Goal: Book appointment/travel/reservation

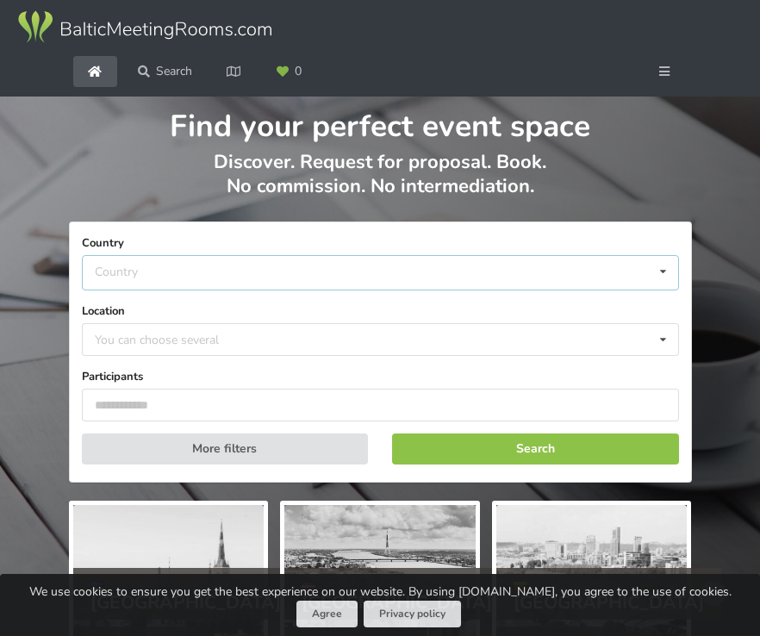
click at [302, 273] on div "Country Estonia Latvia Lithuania" at bounding box center [380, 272] width 597 height 35
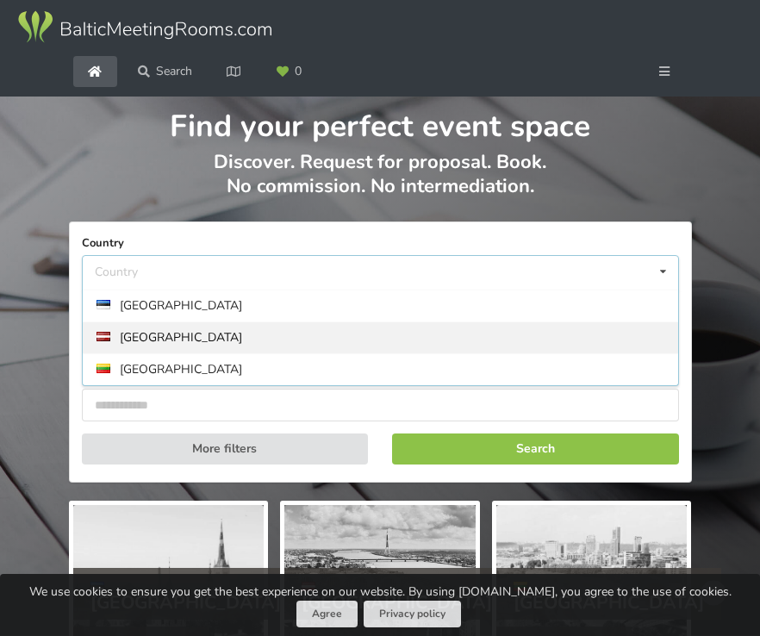
click at [228, 339] on div "[GEOGRAPHIC_DATA]" at bounding box center [380, 337] width 595 height 32
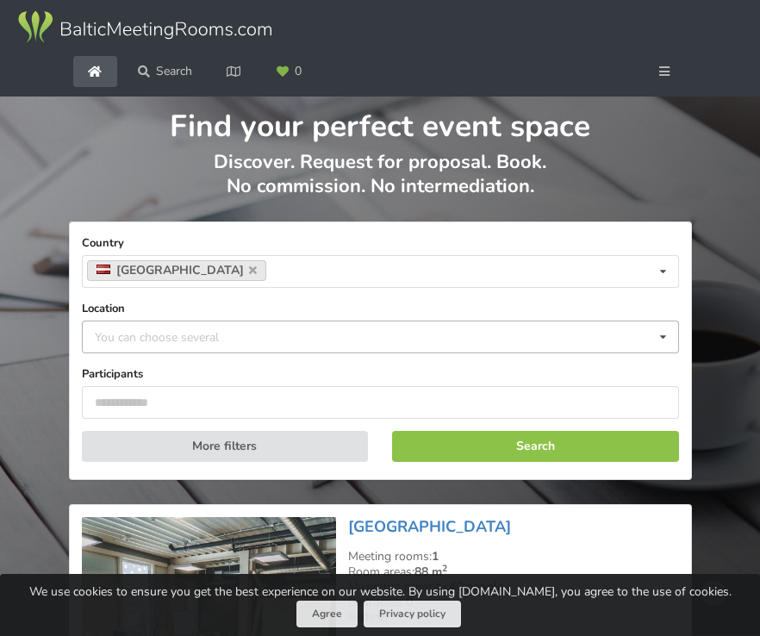
click at [239, 338] on div "You can choose several" at bounding box center [173, 337] width 167 height 20
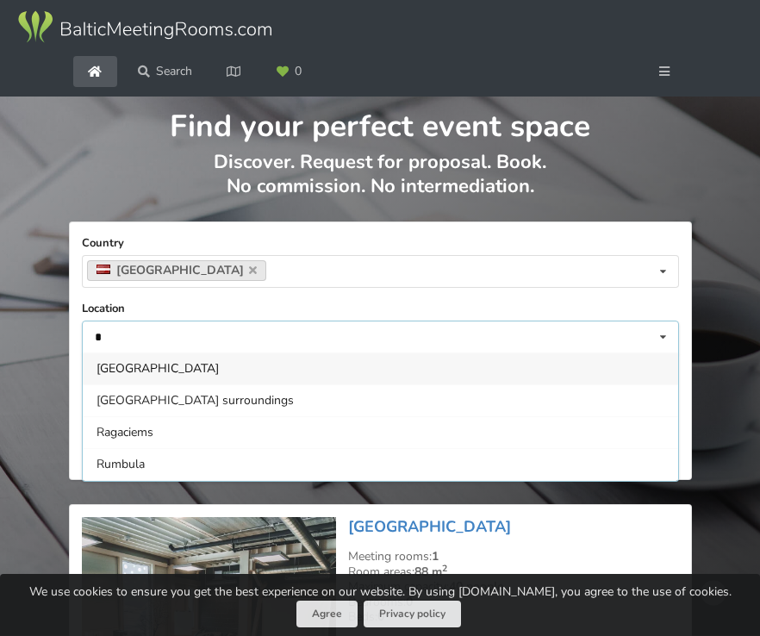
type input "*"
click at [168, 368] on div "[GEOGRAPHIC_DATA]" at bounding box center [380, 368] width 595 height 32
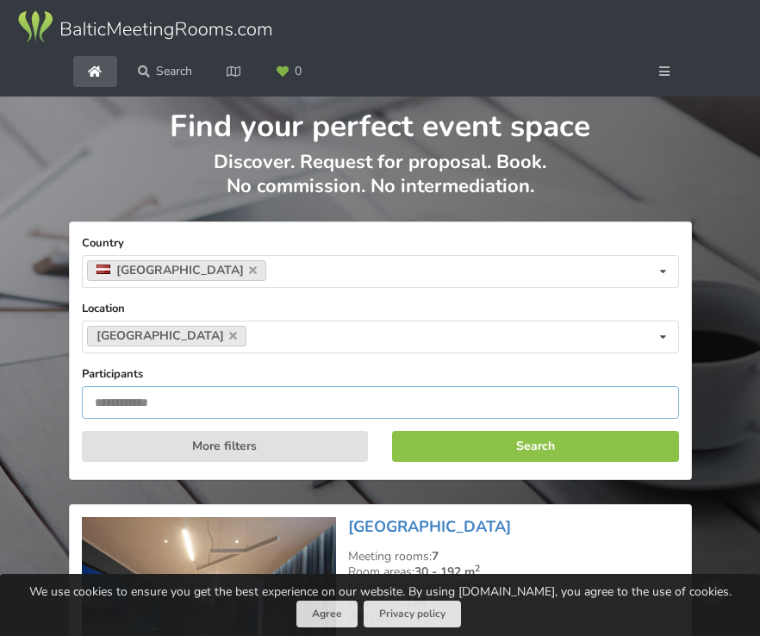
click at [191, 402] on input "number" at bounding box center [380, 402] width 597 height 33
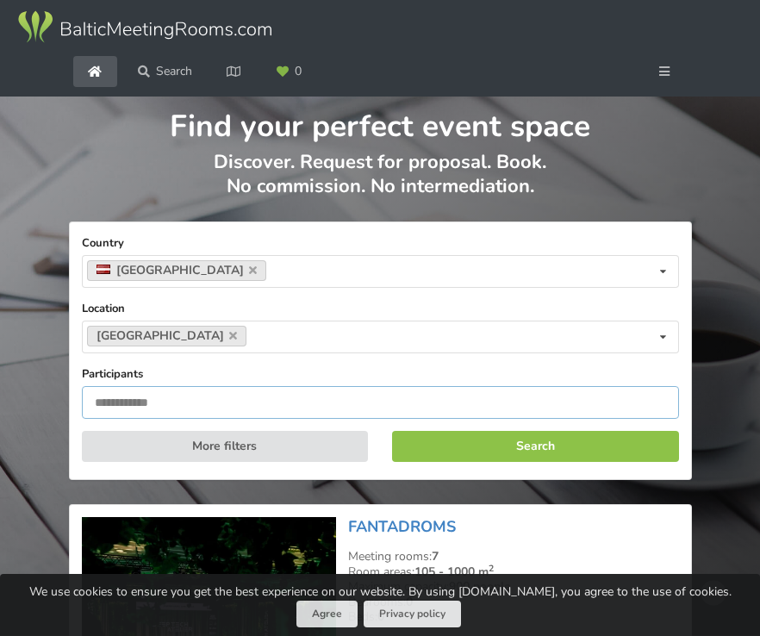
type input "***"
click at [442, 430] on div "Search" at bounding box center [535, 449] width 311 height 60
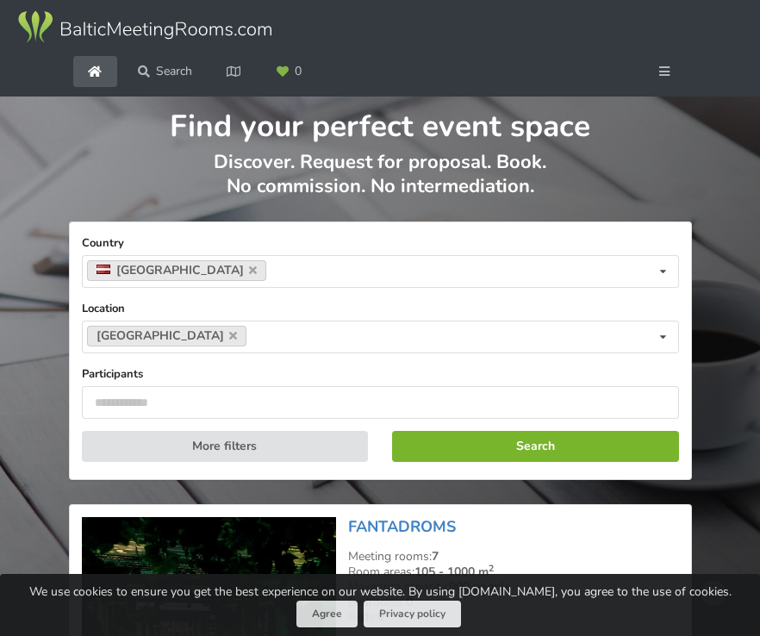
click at [465, 439] on button "Search" at bounding box center [535, 446] width 287 height 31
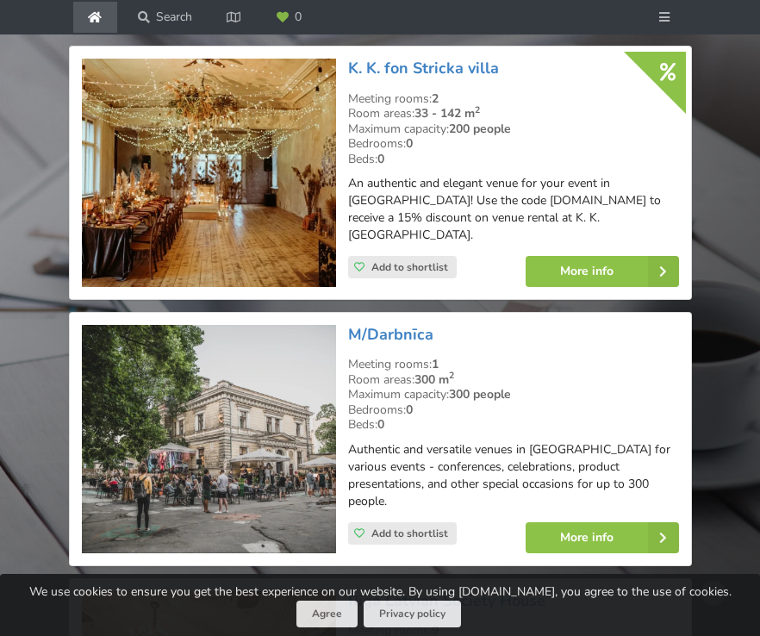
scroll to position [2607, 0]
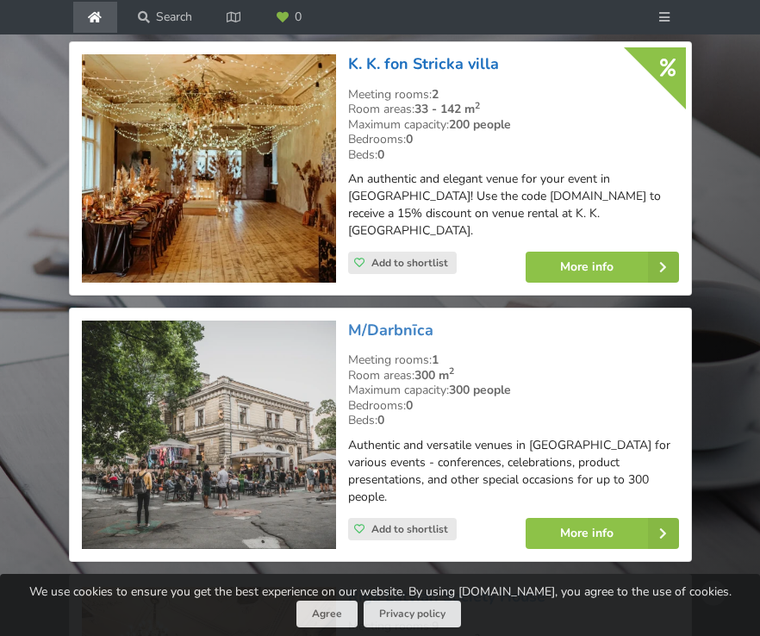
click at [458, 53] on link "K. K. fon Stricka villa" at bounding box center [423, 63] width 151 height 21
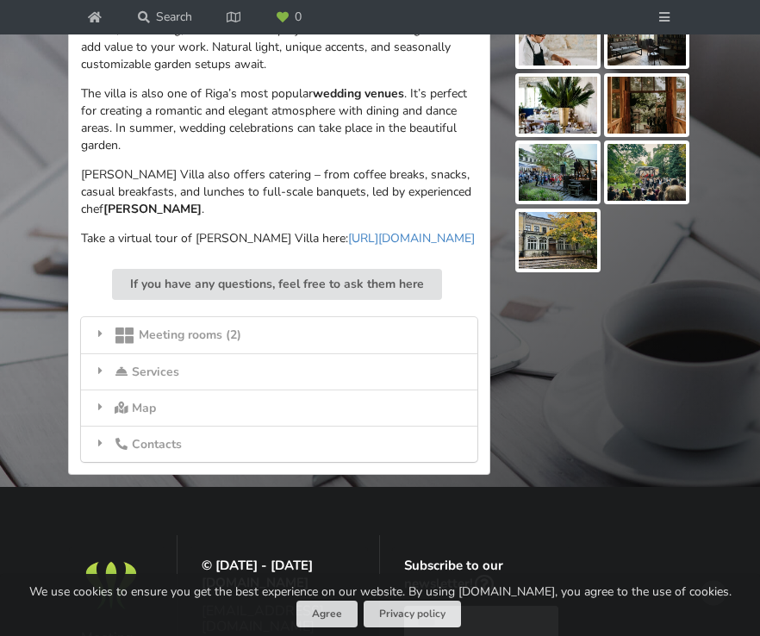
scroll to position [959, 0]
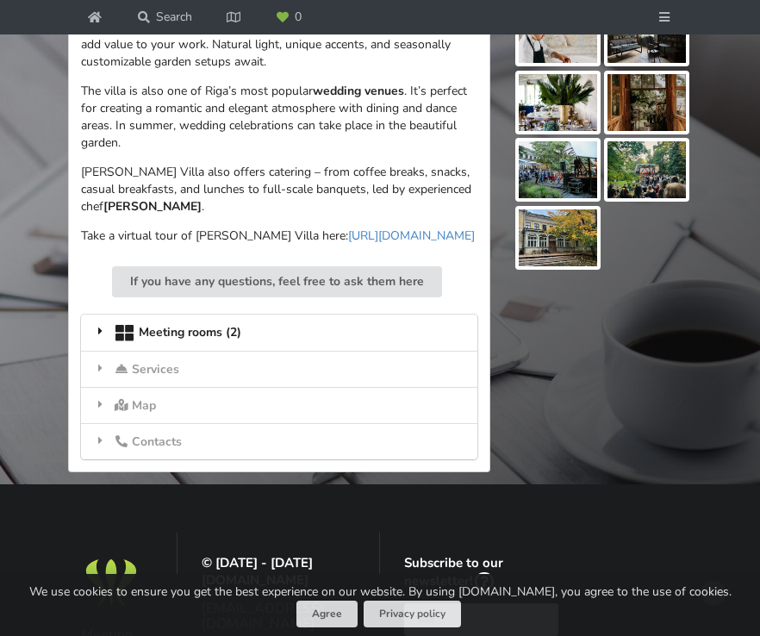
click at [242, 315] on div "Meeting rooms (2)" at bounding box center [279, 333] width 396 height 36
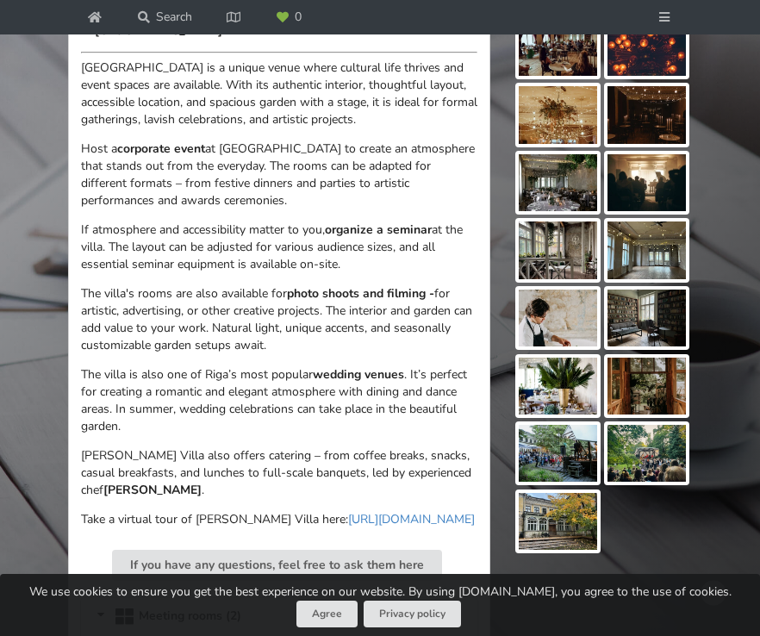
scroll to position [386, 0]
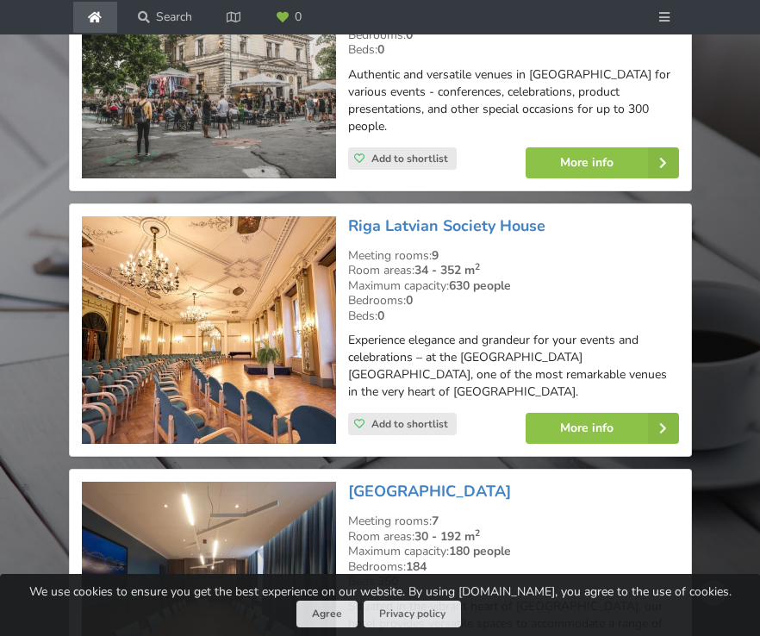
scroll to position [2964, 0]
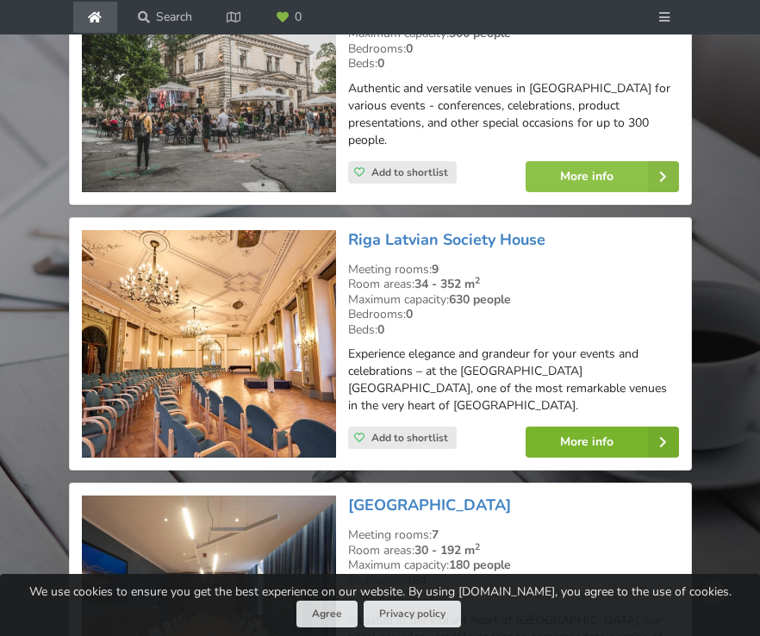
click at [562, 427] on link "More info" at bounding box center [602, 442] width 153 height 31
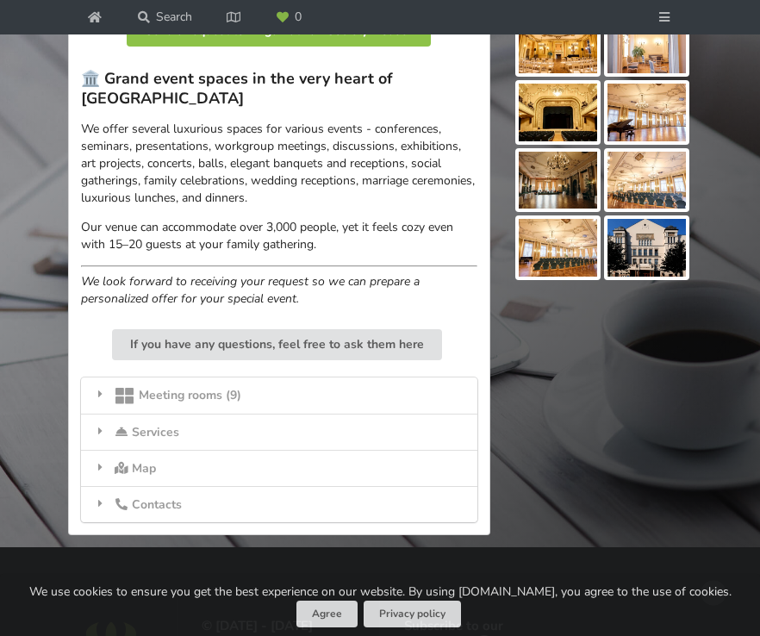
scroll to position [554, 0]
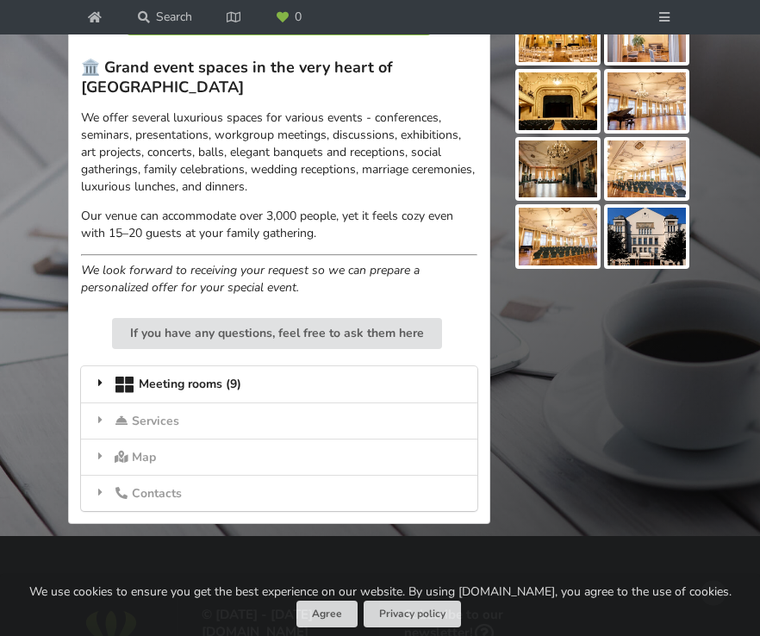
click at [238, 366] on div "Meeting rooms (9)" at bounding box center [279, 384] width 396 height 36
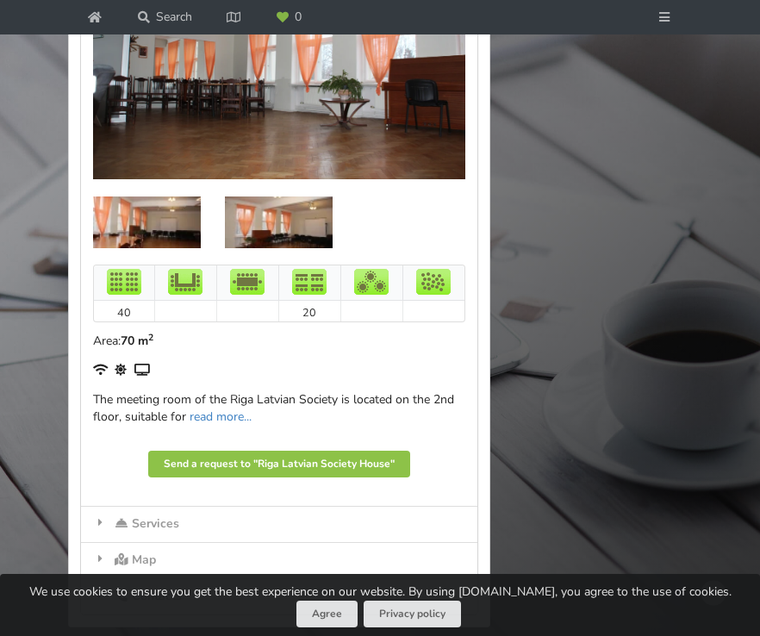
scroll to position [5908, 0]
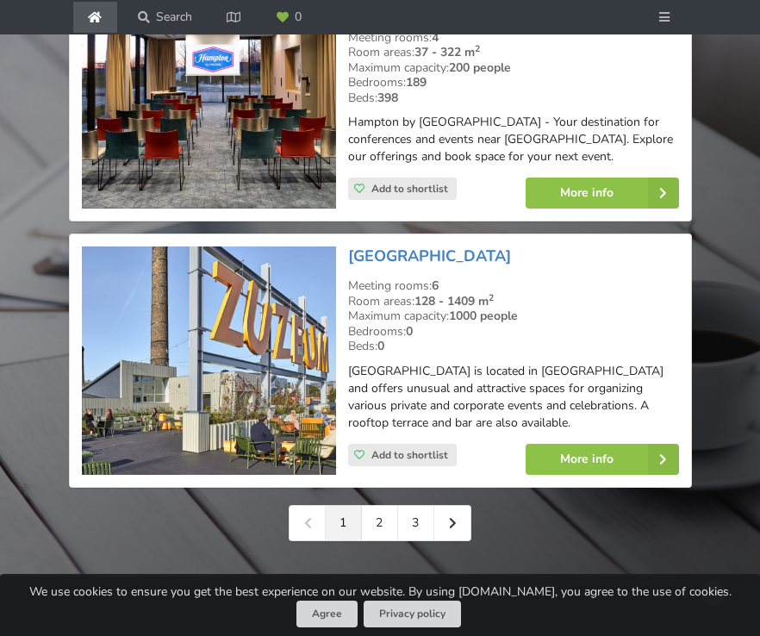
scroll to position [4015, 0]
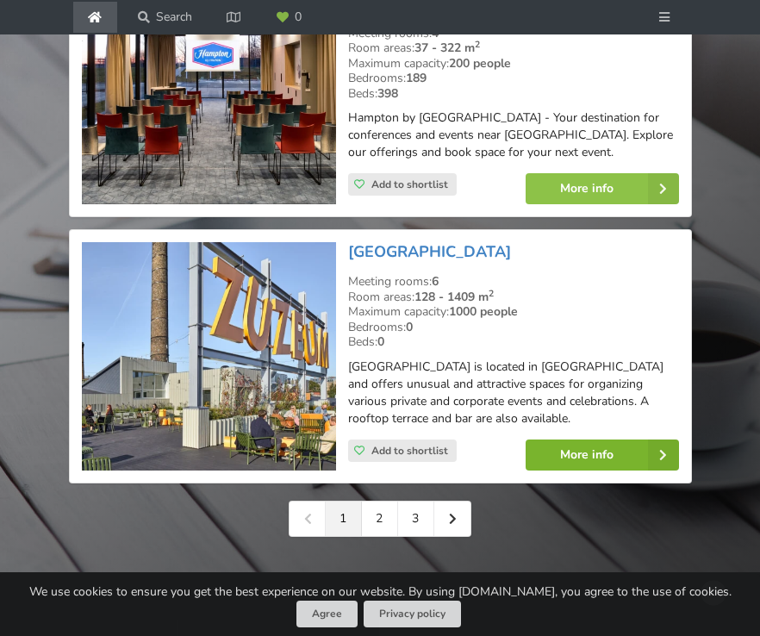
click at [610, 439] on link "More info" at bounding box center [602, 454] width 153 height 31
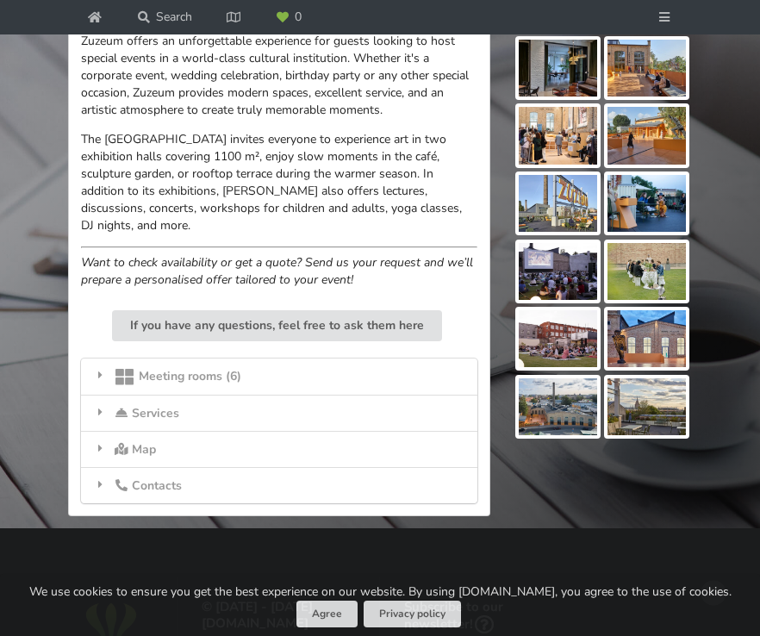
scroll to position [793, 0]
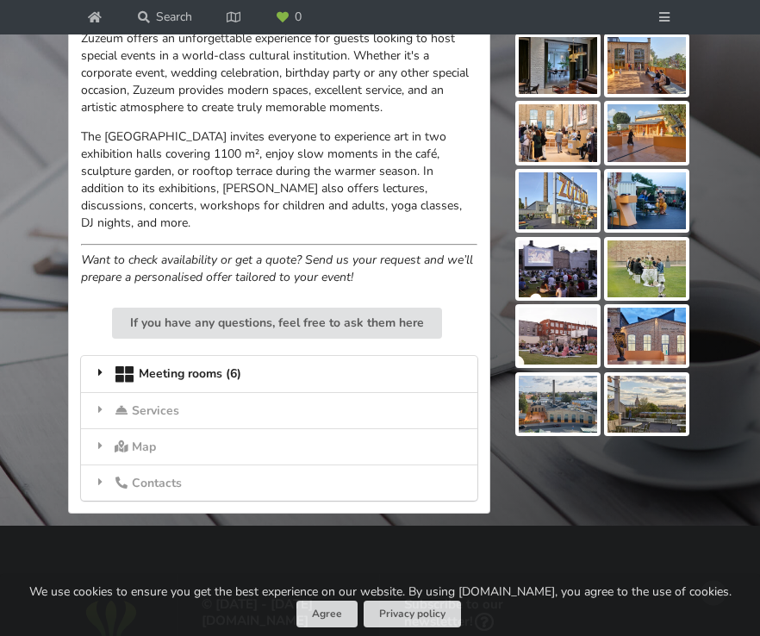
click at [266, 356] on div "Meeting rooms (6)" at bounding box center [279, 374] width 396 height 36
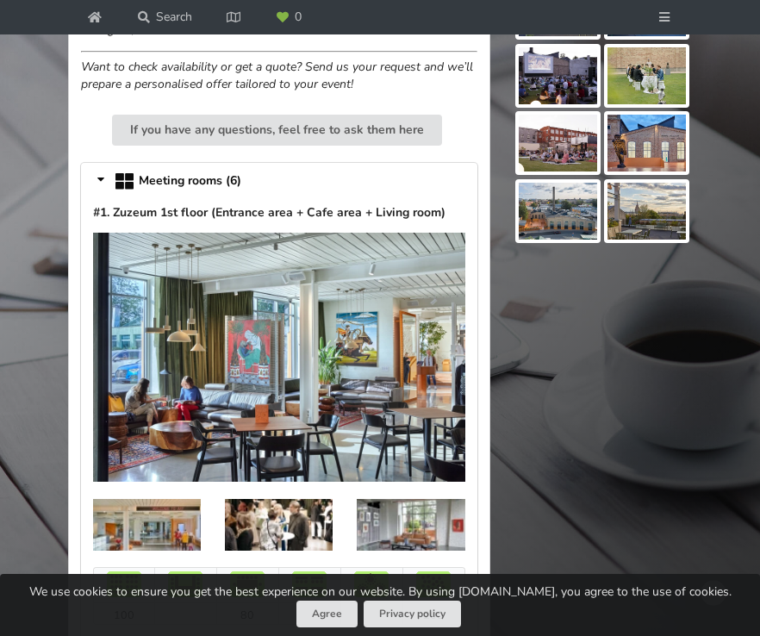
scroll to position [998, 0]
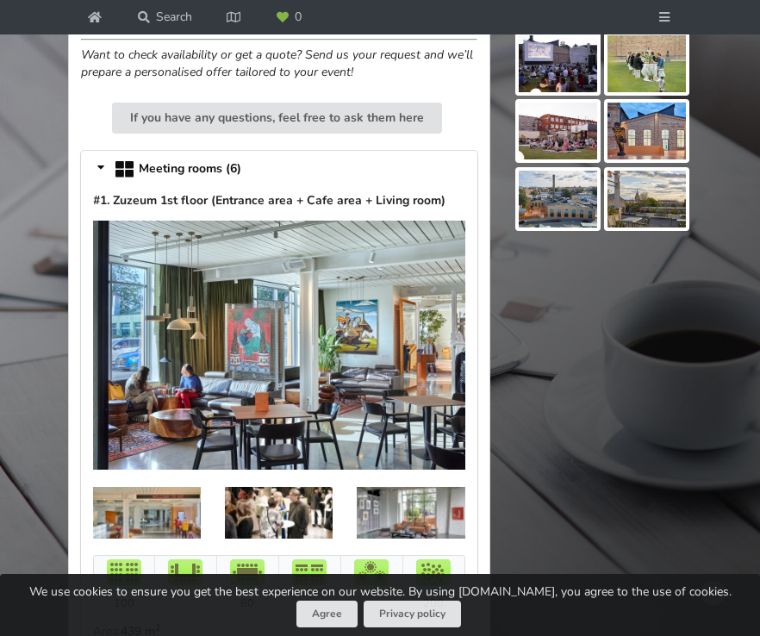
click at [315, 290] on img at bounding box center [279, 345] width 372 height 249
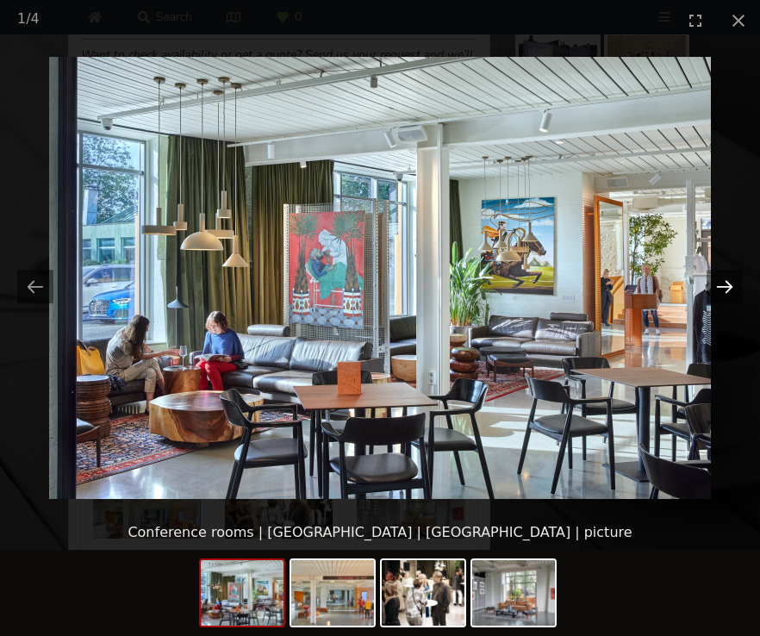
click at [719, 289] on button "Next slide" at bounding box center [725, 287] width 36 height 34
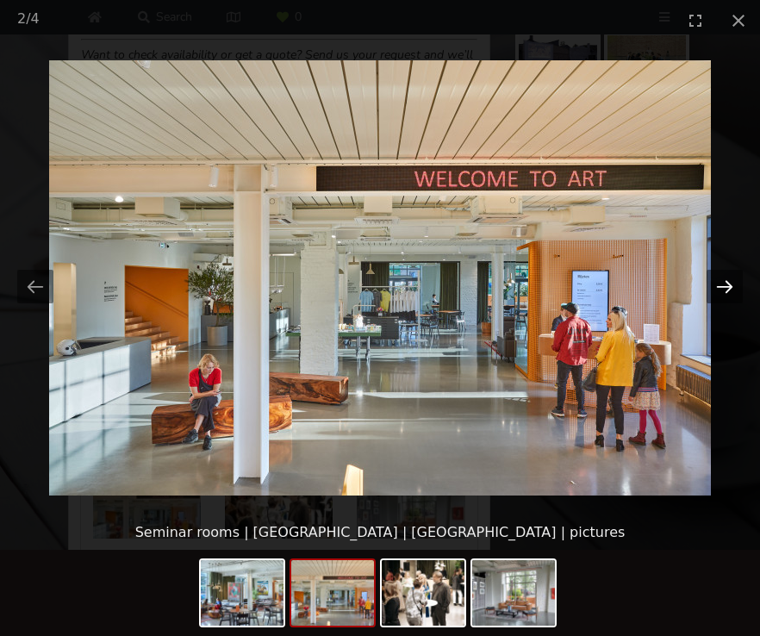
click at [719, 289] on button "Next slide" at bounding box center [725, 287] width 36 height 34
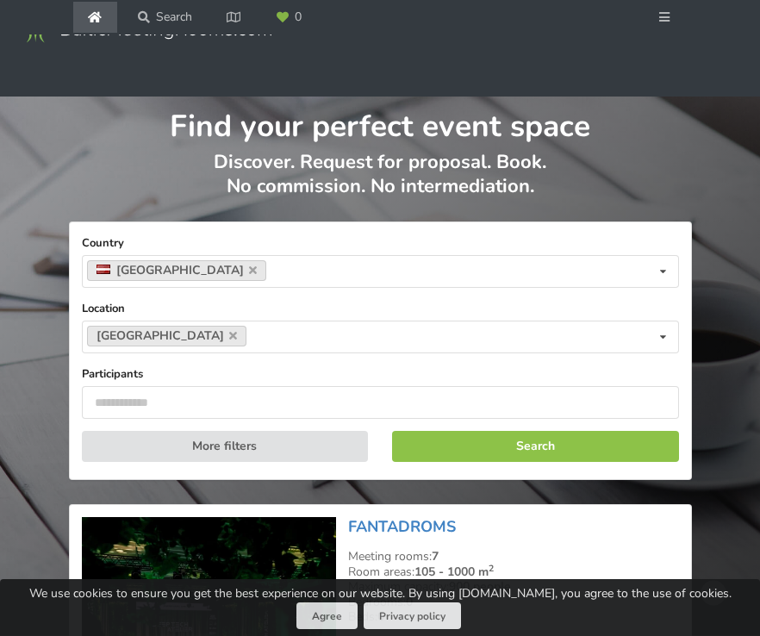
scroll to position [4084, 0]
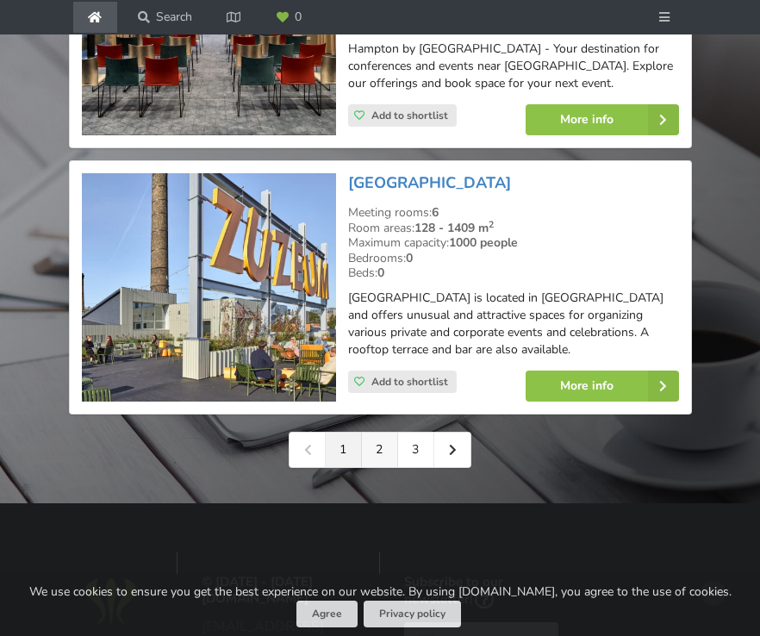
click at [387, 433] on link "2" at bounding box center [380, 450] width 36 height 34
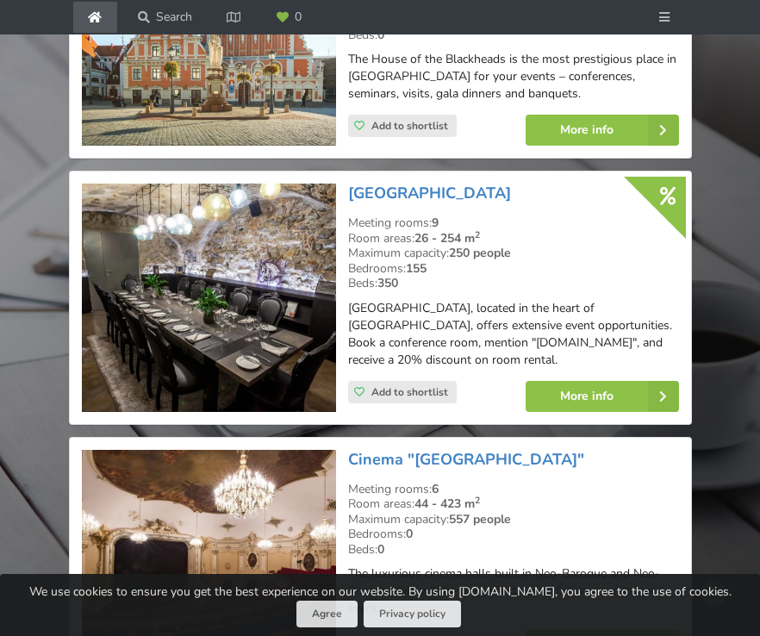
scroll to position [1134, 0]
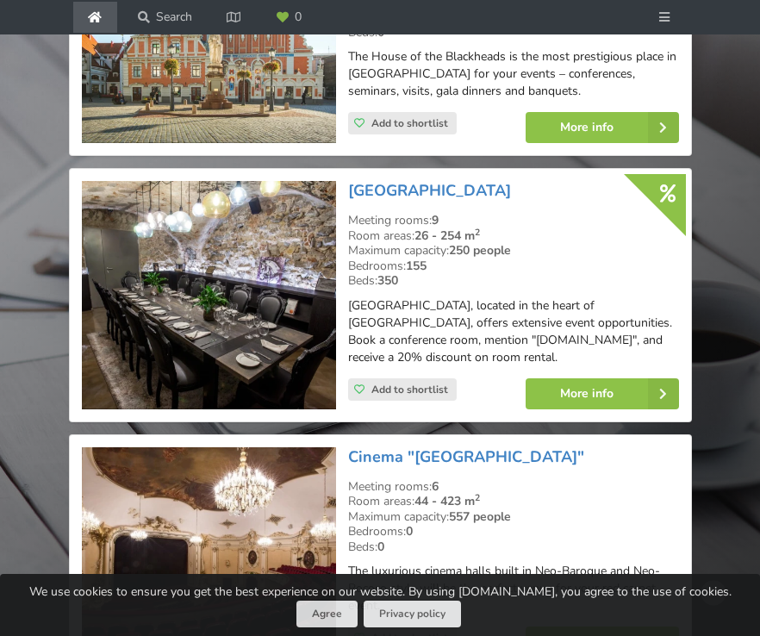
click at [580, 412] on div "More info" at bounding box center [603, 393] width 178 height 55
click at [580, 399] on link "More info" at bounding box center [602, 393] width 153 height 31
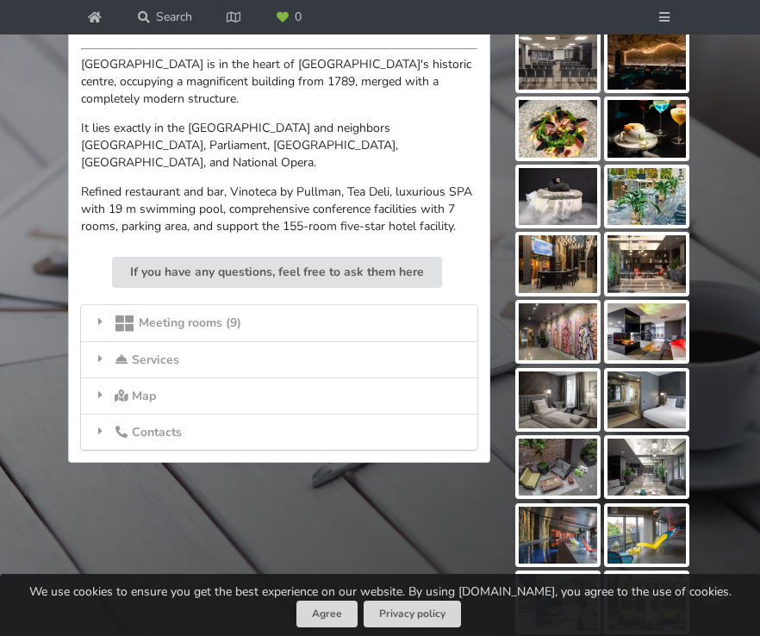
scroll to position [719, 0]
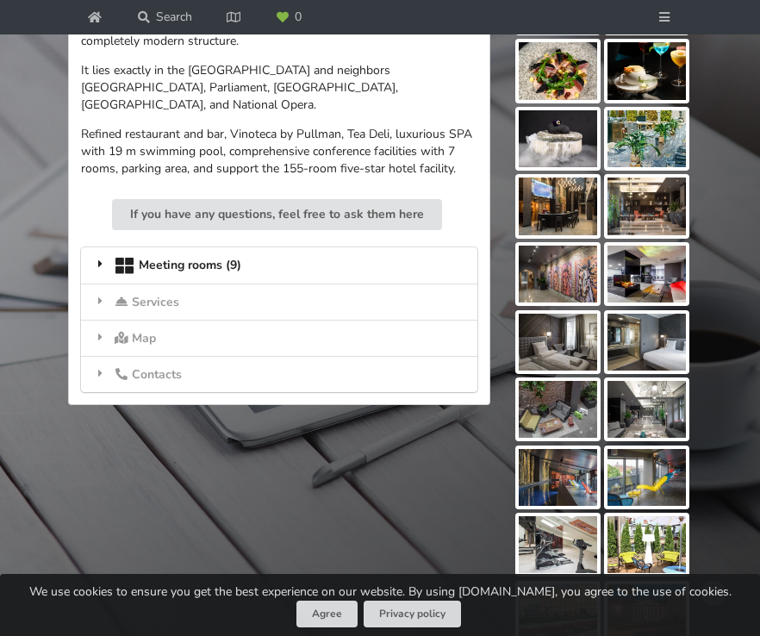
click at [286, 249] on div "Meeting rooms (9)" at bounding box center [279, 265] width 396 height 36
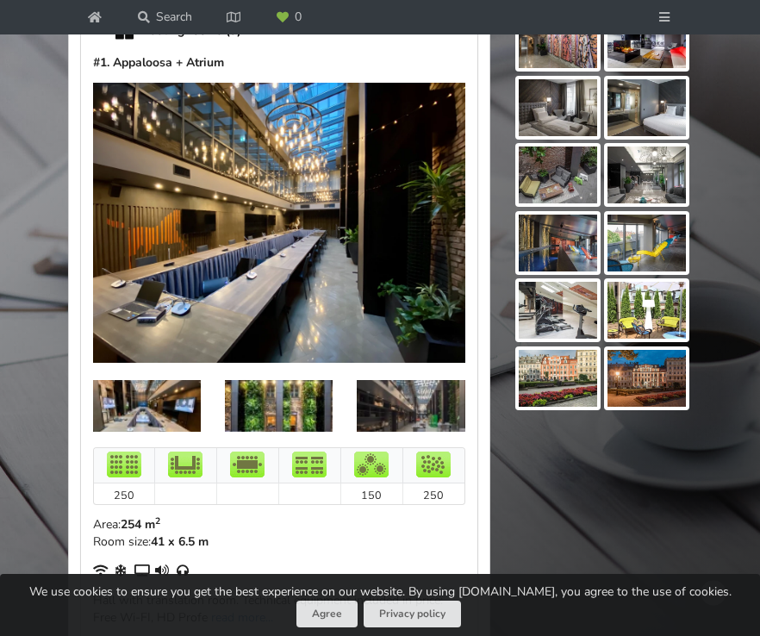
scroll to position [951, 0]
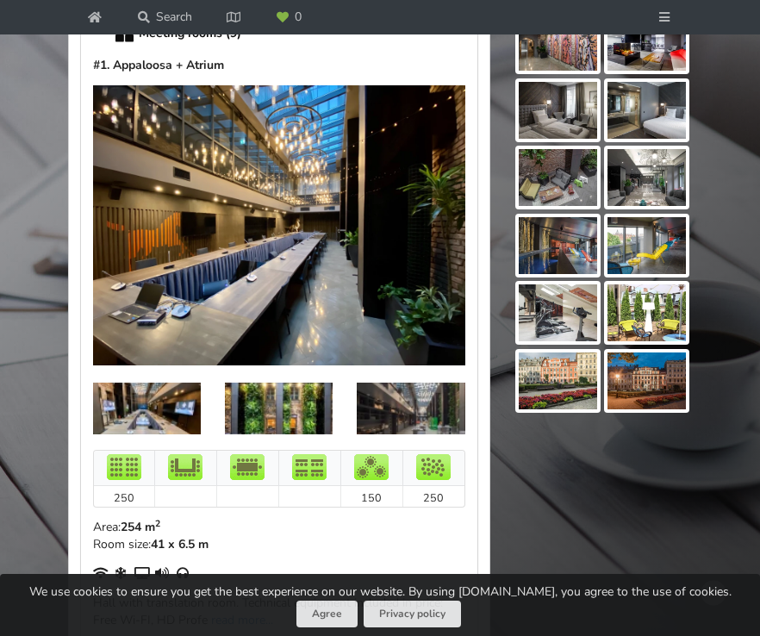
click at [153, 386] on img at bounding box center [147, 409] width 108 height 52
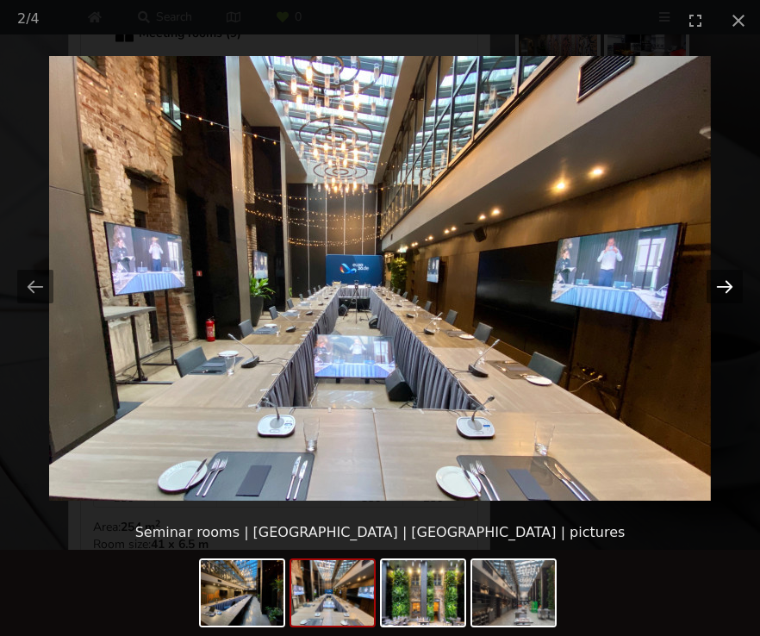
click at [717, 289] on button "Next slide" at bounding box center [725, 287] width 36 height 34
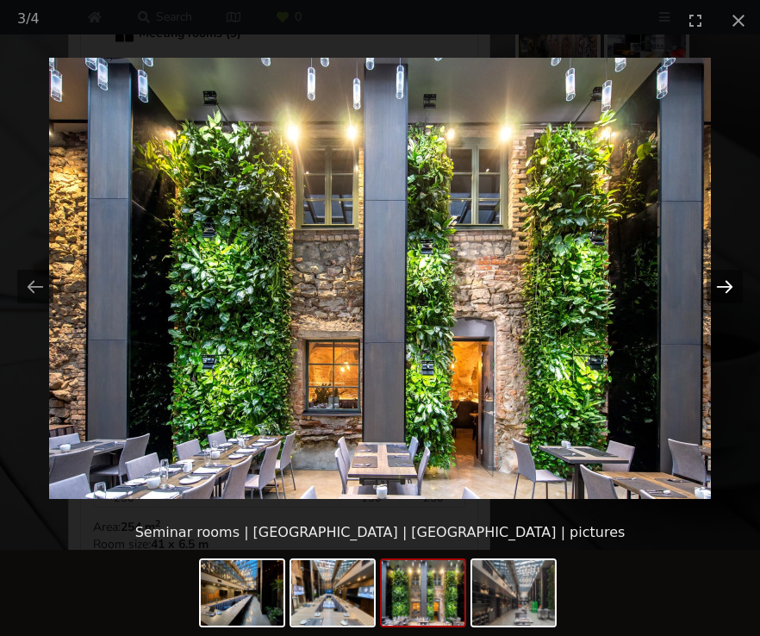
click at [717, 289] on button "Next slide" at bounding box center [725, 287] width 36 height 34
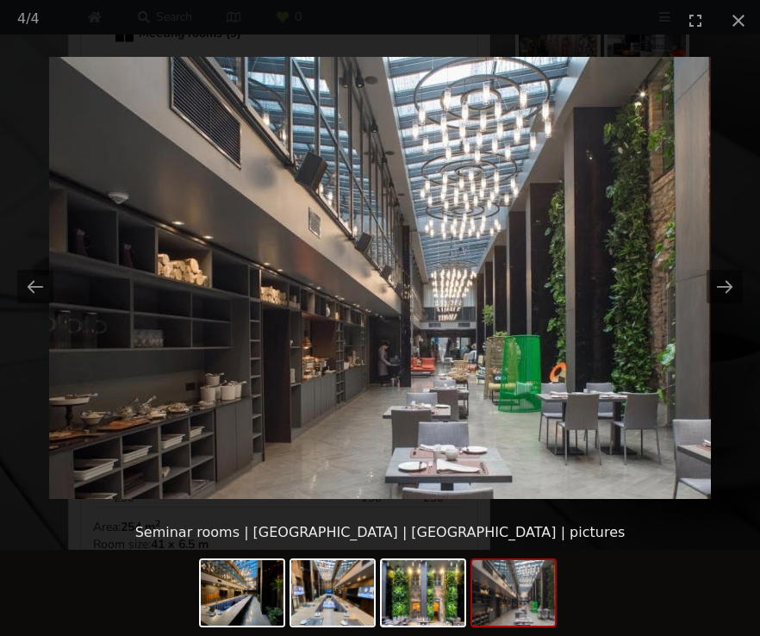
scroll to position [0, 0]
click at [83, 62] on picture at bounding box center [380, 277] width 760 height 475
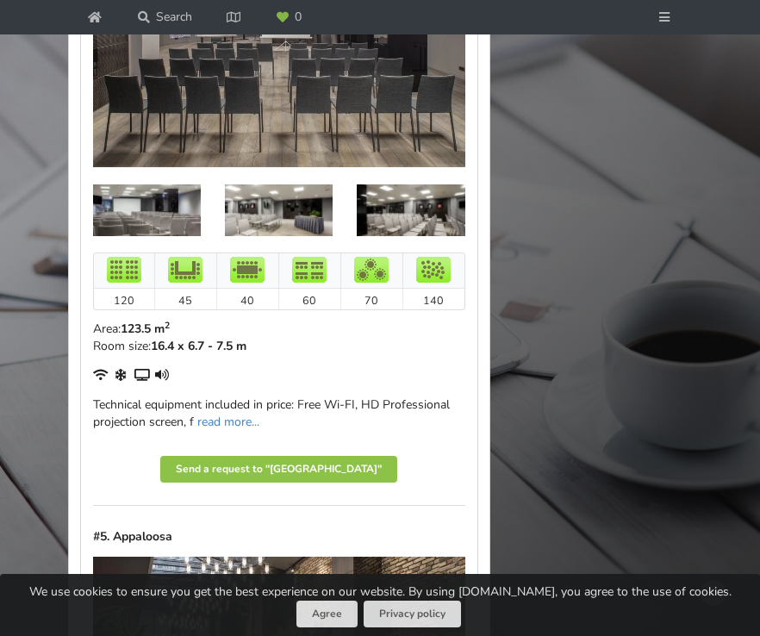
scroll to position [3063, 0]
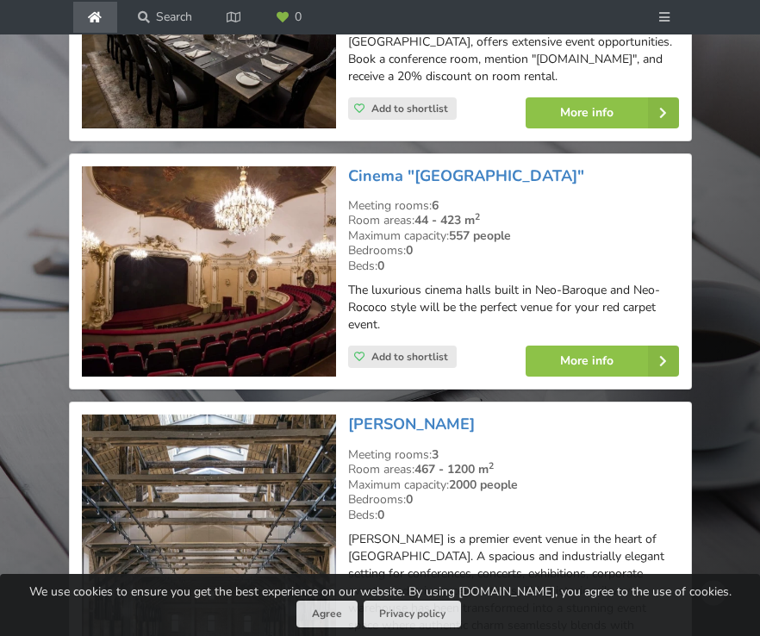
scroll to position [1421, 0]
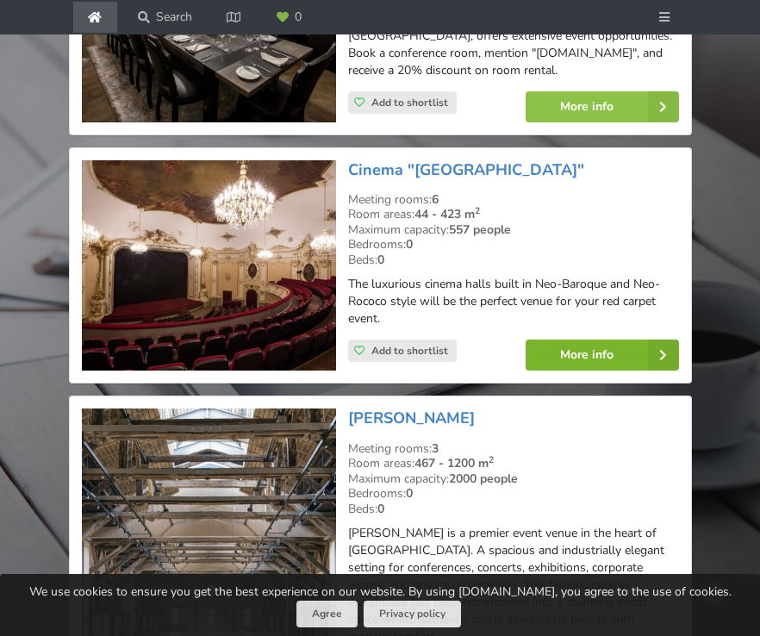
click at [587, 360] on link "More info" at bounding box center [602, 354] width 153 height 31
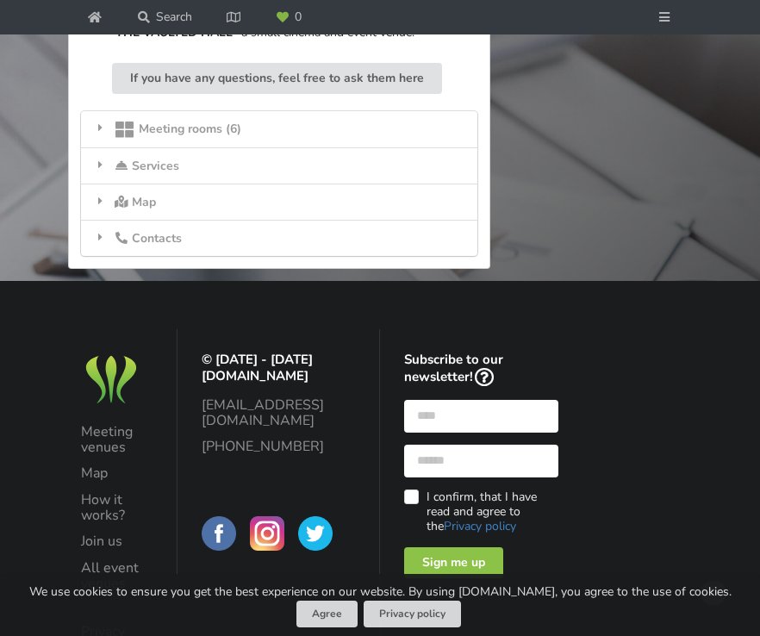
scroll to position [994, 0]
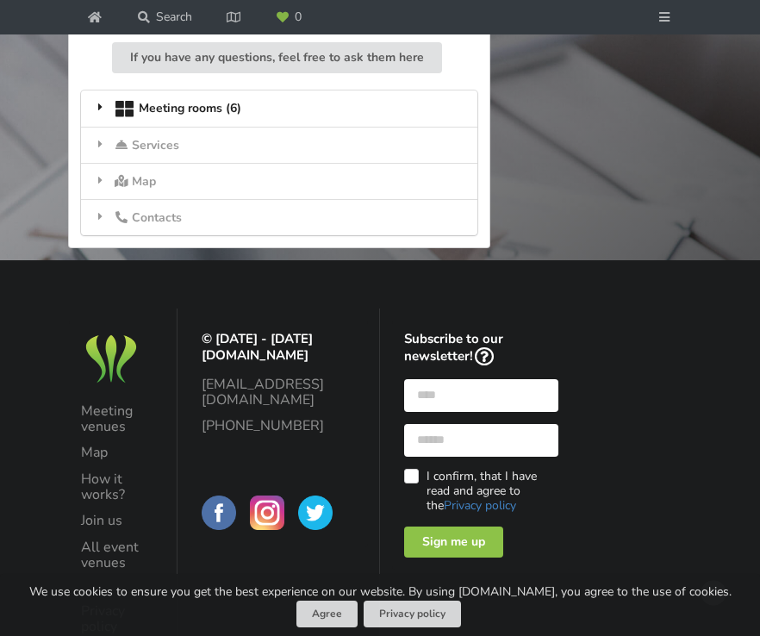
click at [302, 113] on div "Meeting rooms (6)" at bounding box center [279, 108] width 396 height 36
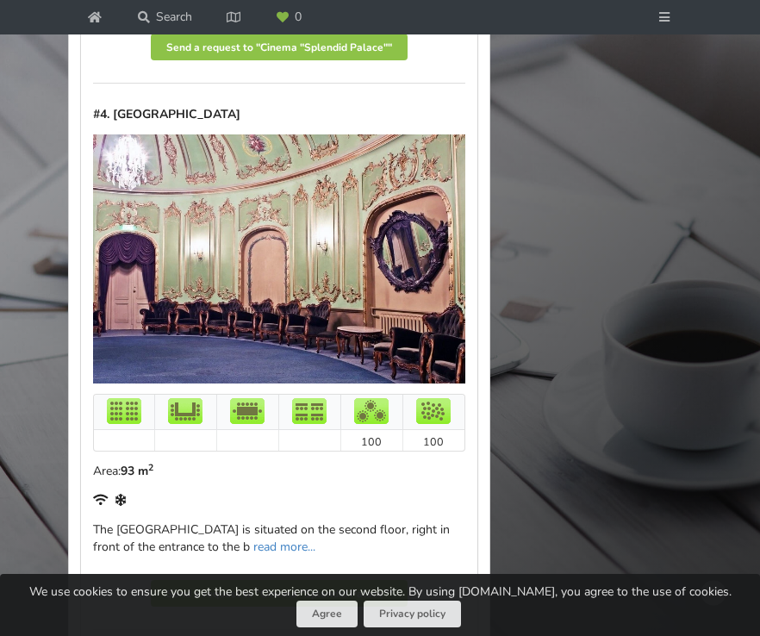
scroll to position [2603, 0]
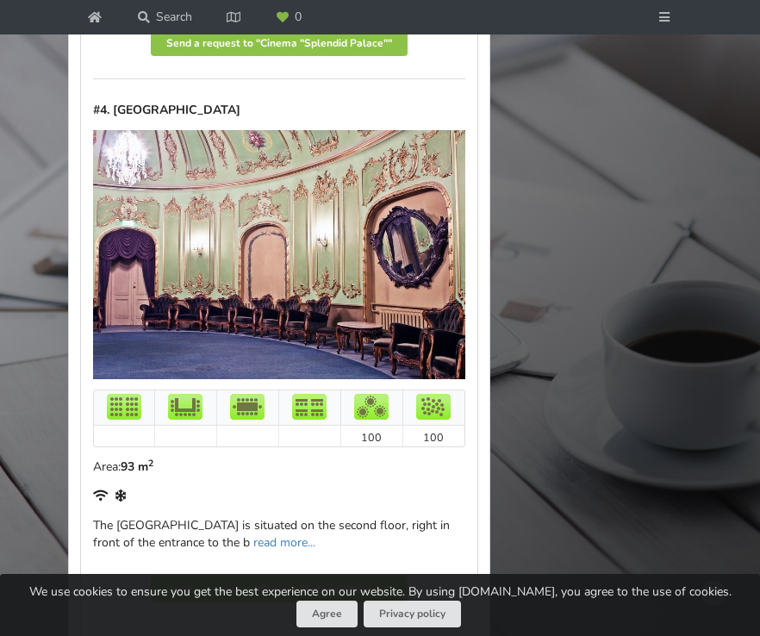
click at [321, 284] on img at bounding box center [279, 254] width 372 height 249
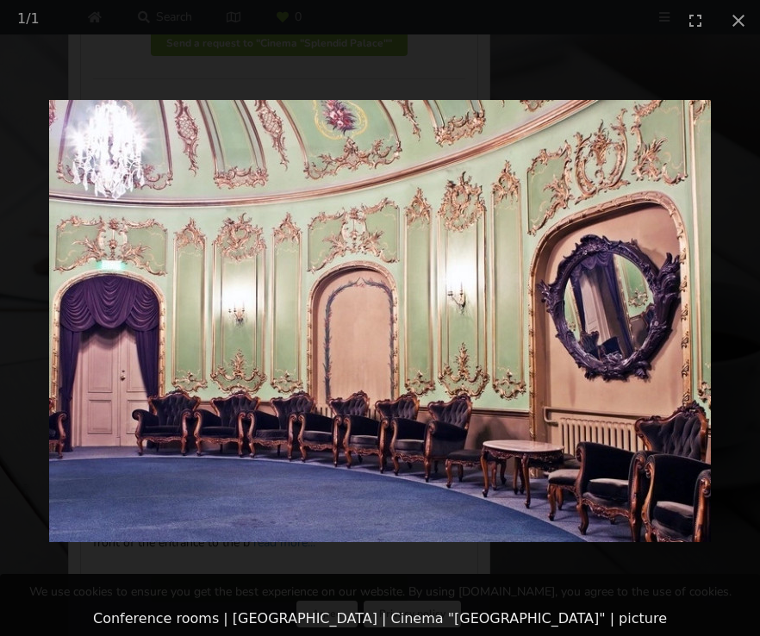
click at [395, 176] on picture at bounding box center [380, 320] width 760 height 561
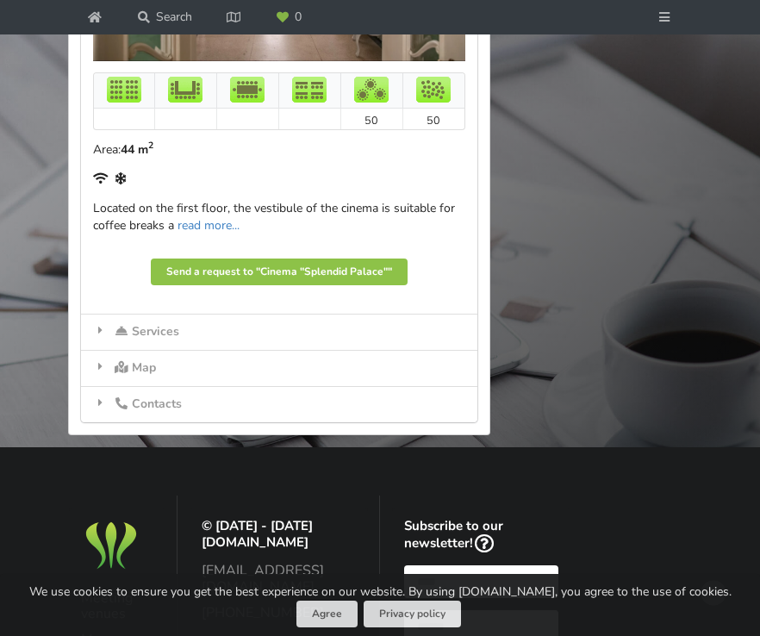
scroll to position [4027, 0]
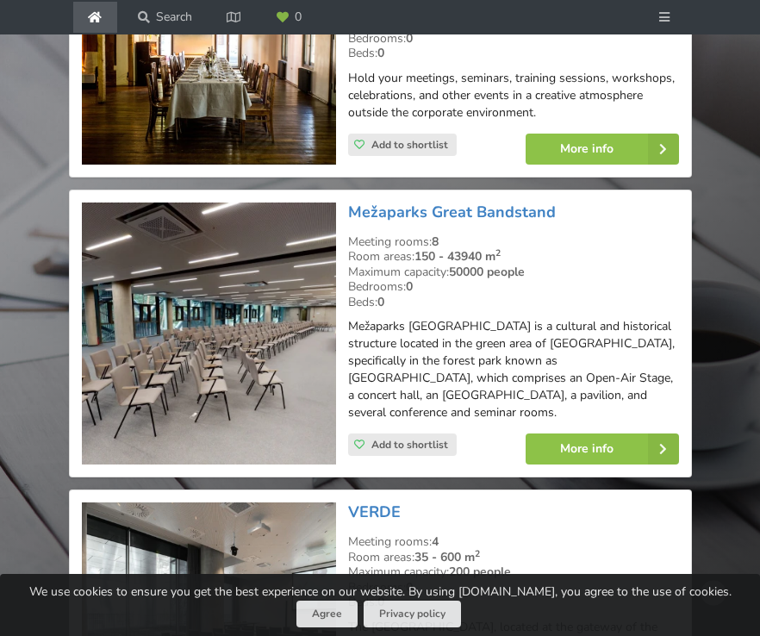
scroll to position [3829, 0]
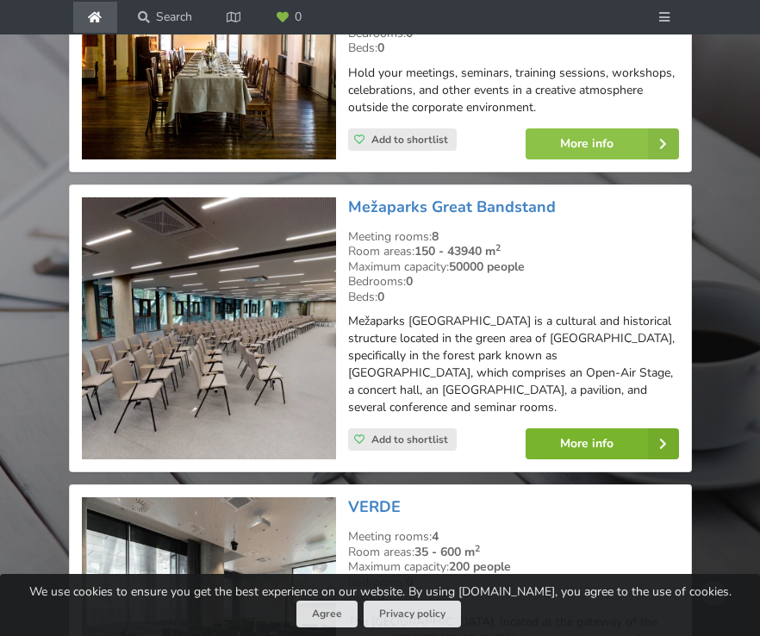
click at [589, 428] on link "More info" at bounding box center [602, 443] width 153 height 31
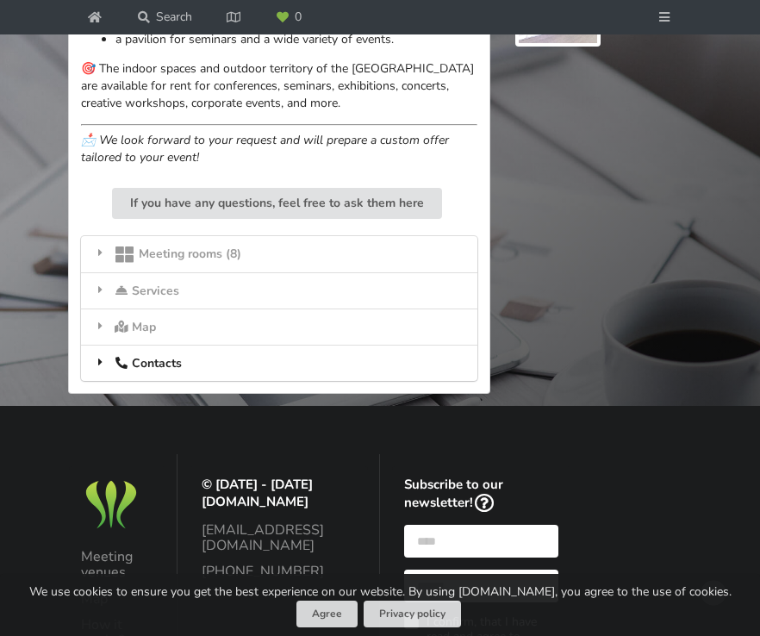
scroll to position [988, 0]
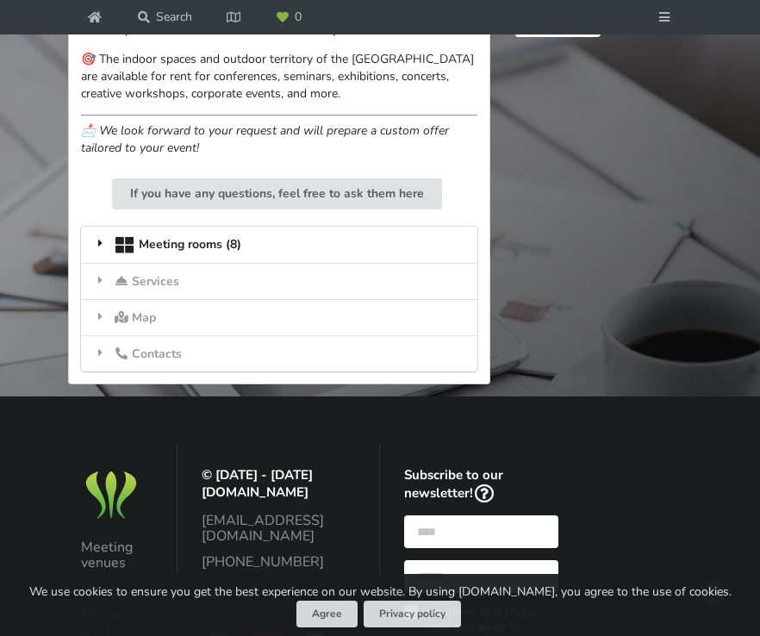
click at [269, 227] on div "Meeting rooms (8)" at bounding box center [279, 245] width 396 height 36
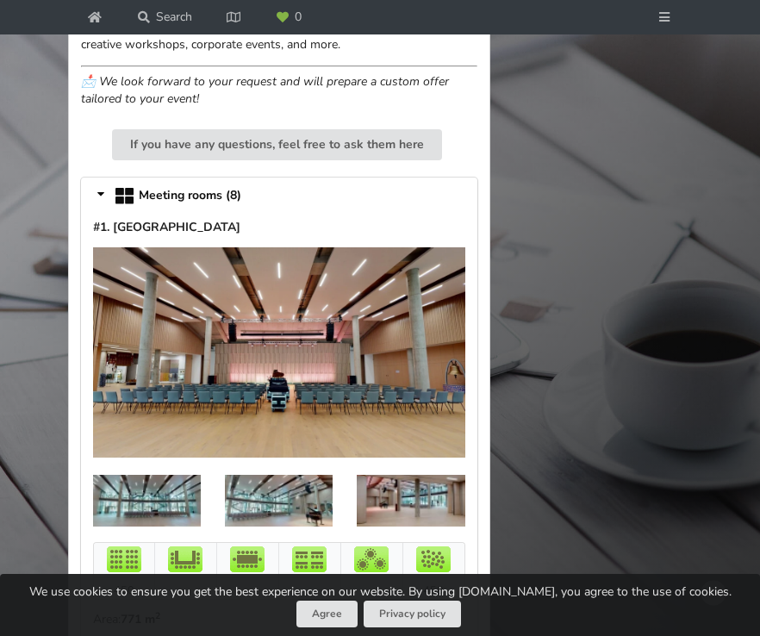
scroll to position [1036, 0]
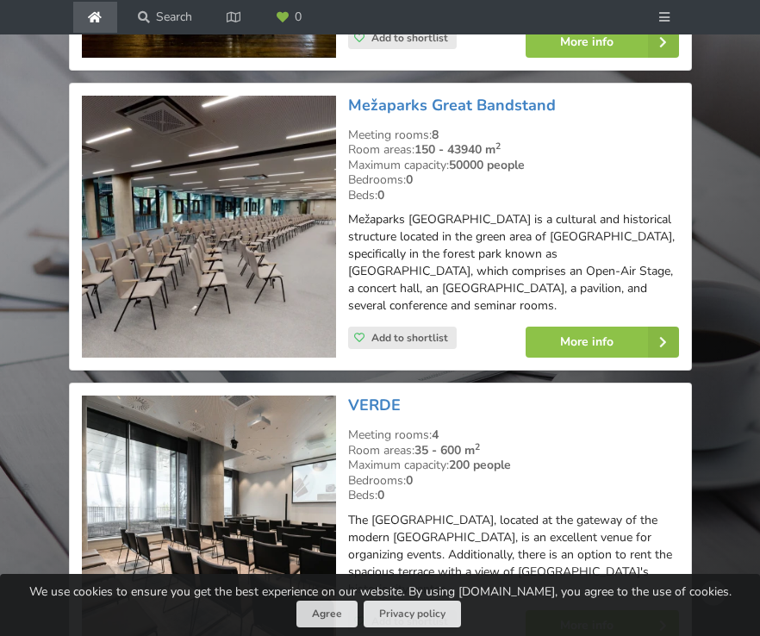
scroll to position [3928, 0]
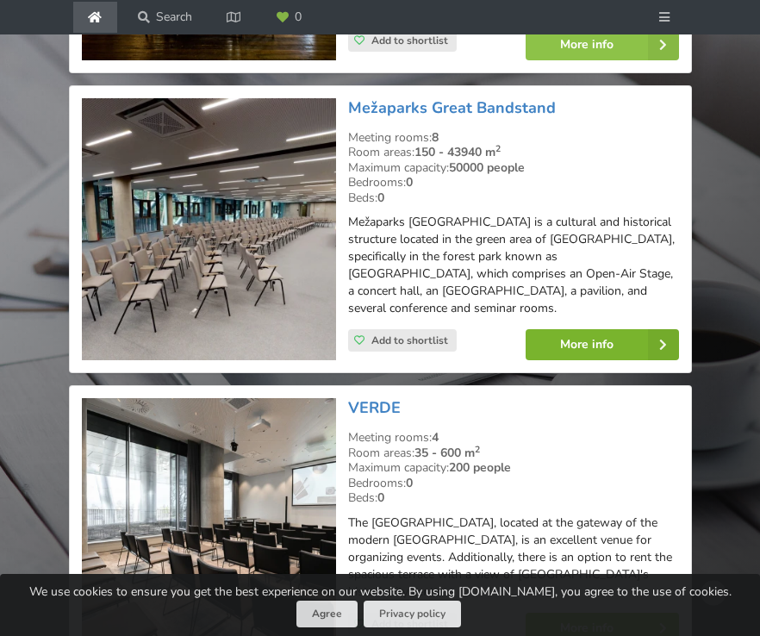
click at [589, 329] on link "More info" at bounding box center [602, 344] width 153 height 31
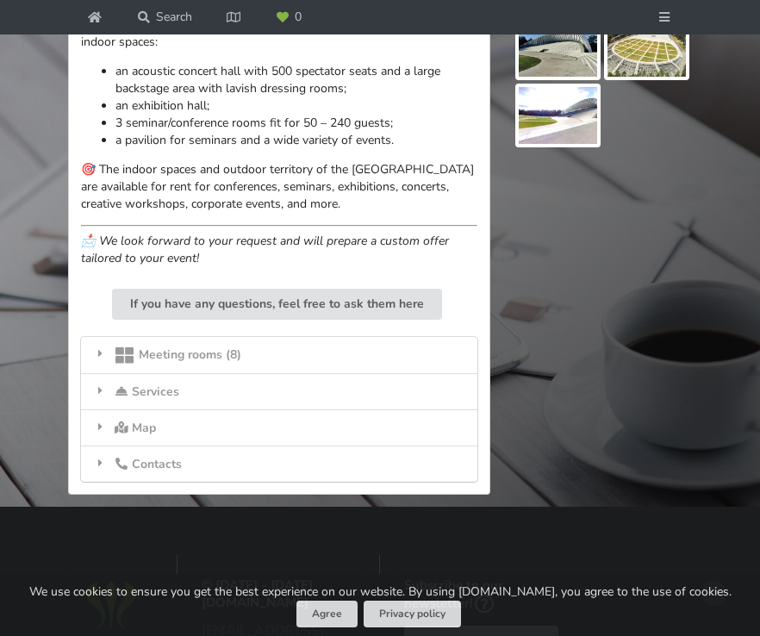
scroll to position [883, 0]
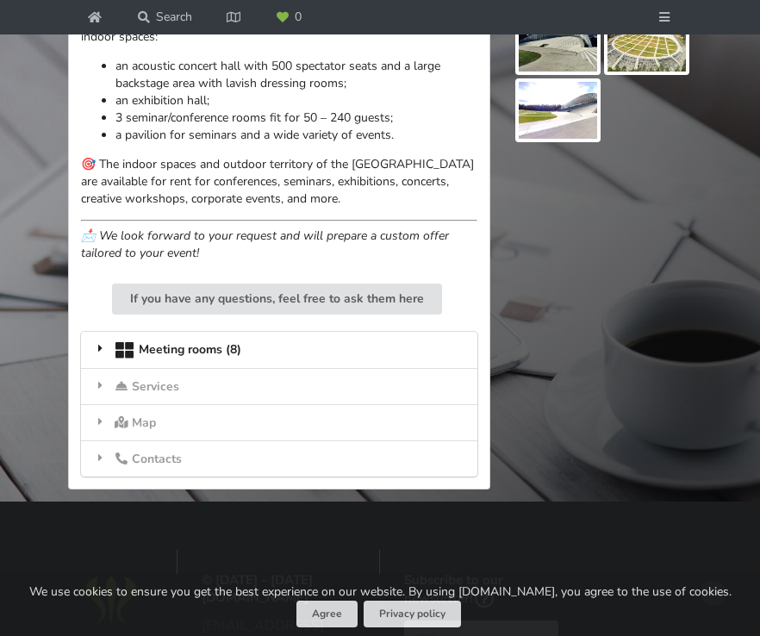
click at [279, 332] on div "Meeting rooms (8)" at bounding box center [279, 350] width 396 height 36
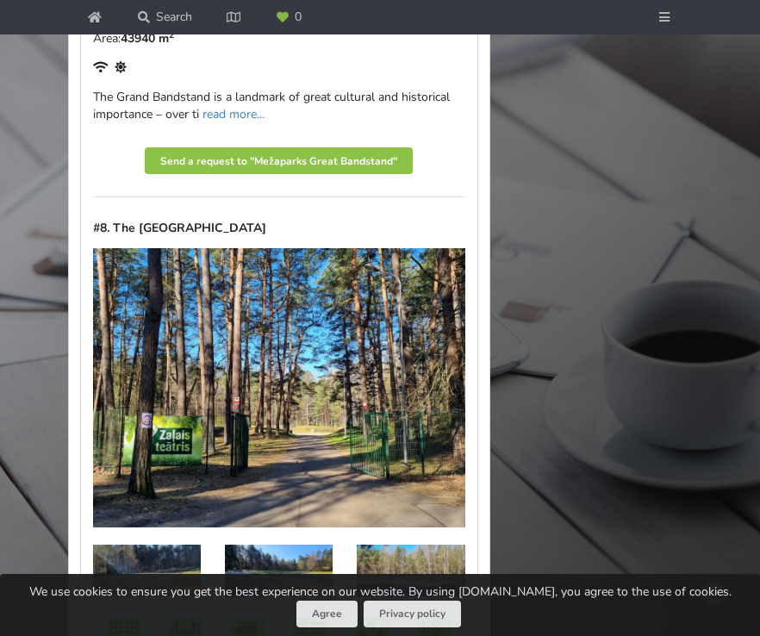
scroll to position [5032, 0]
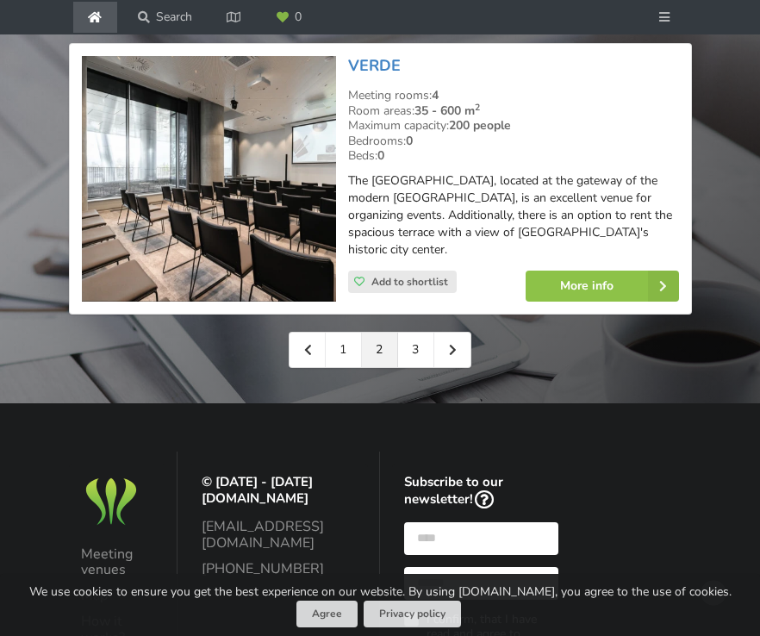
scroll to position [4276, 0]
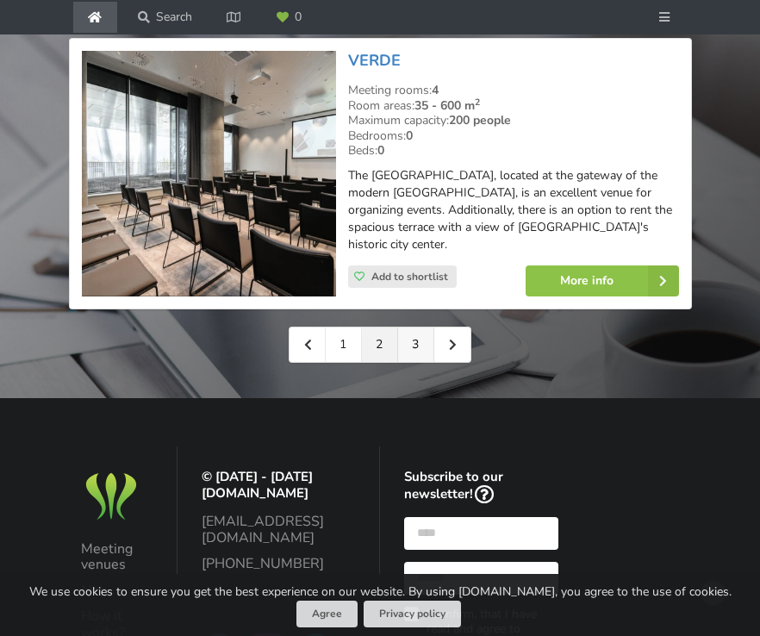
click at [412, 327] on link "3" at bounding box center [416, 344] width 36 height 34
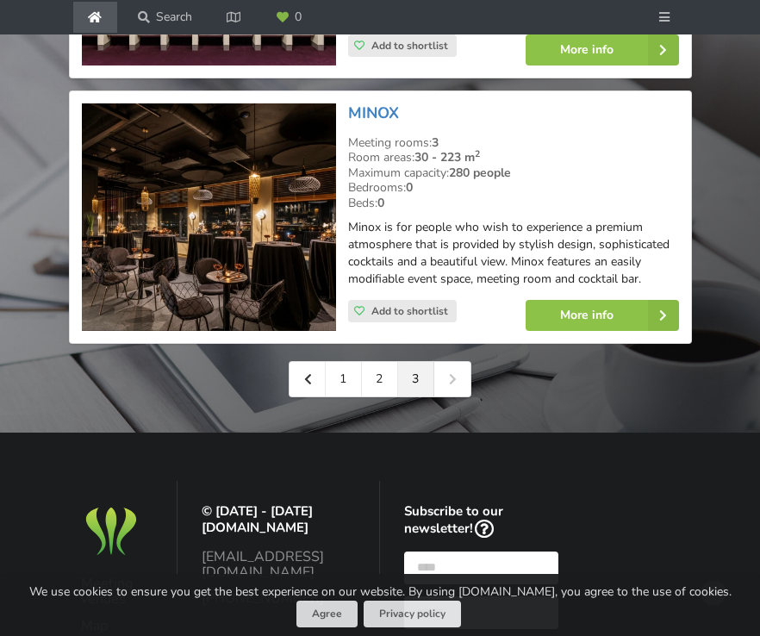
scroll to position [3047, 0]
